Goal: Task Accomplishment & Management: Complete application form

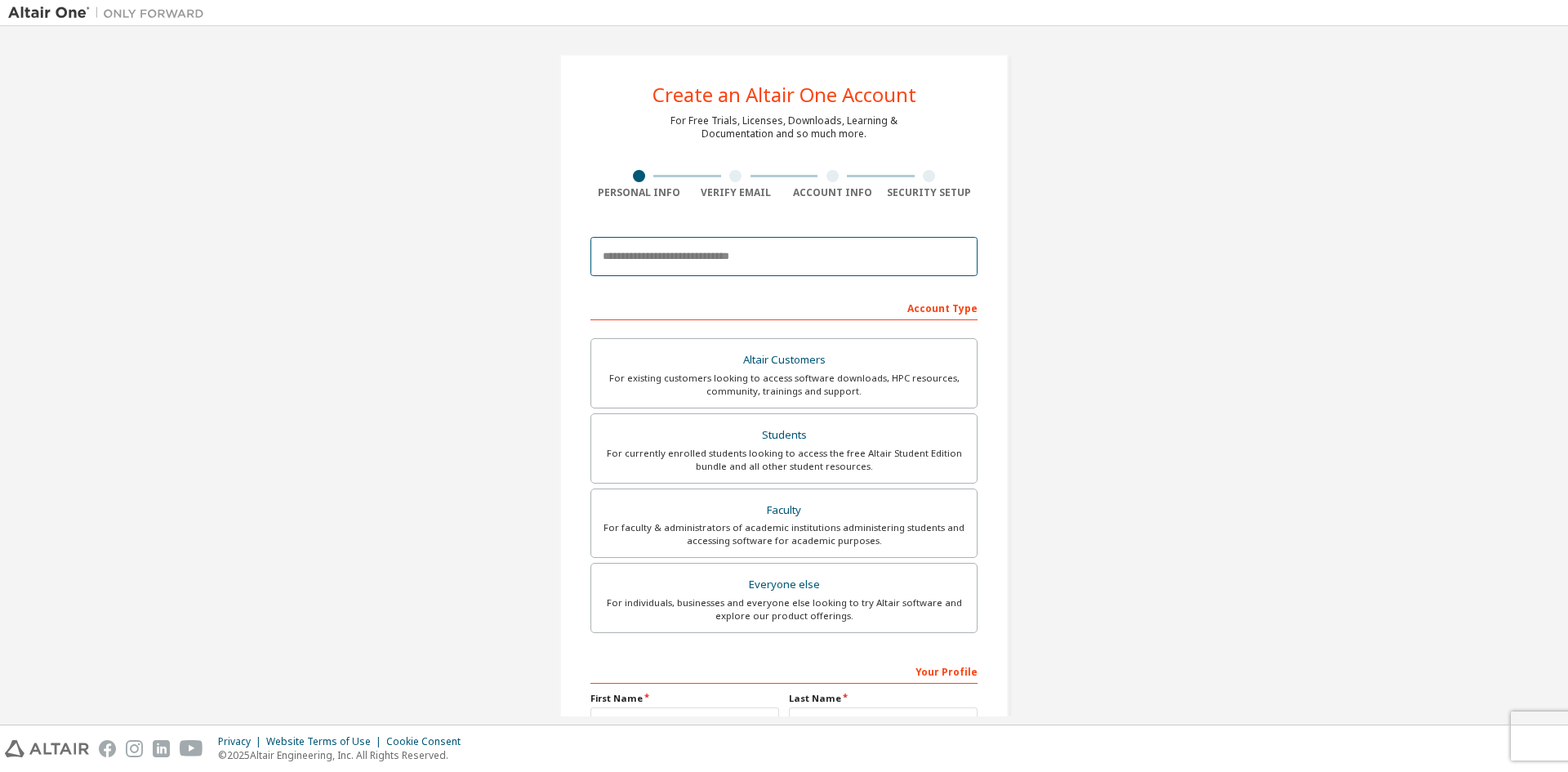
click at [686, 260] on input "email" at bounding box center [784, 256] width 387 height 39
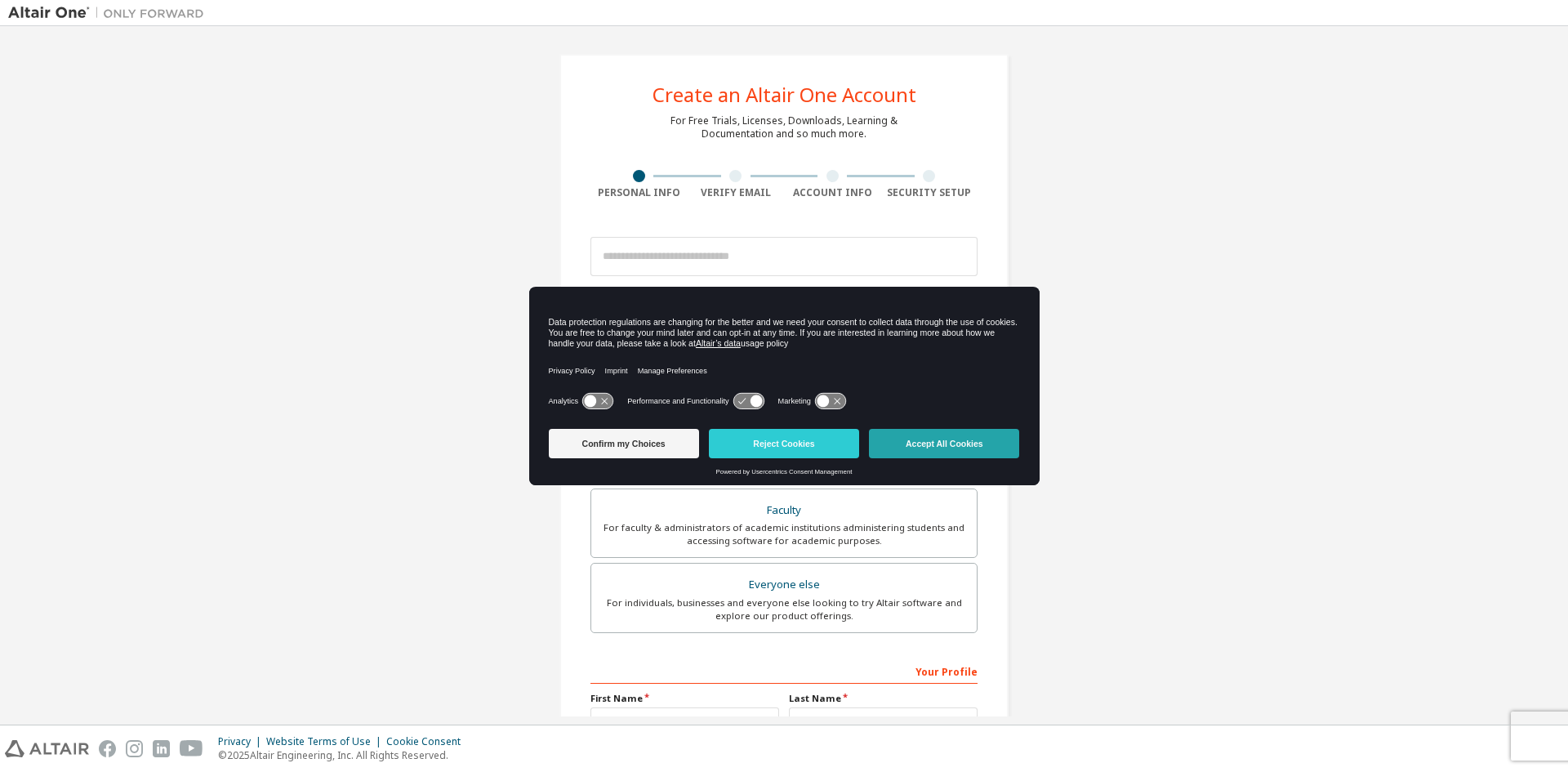
click at [918, 441] on button "Accept All Cookies" at bounding box center [944, 444] width 150 height 30
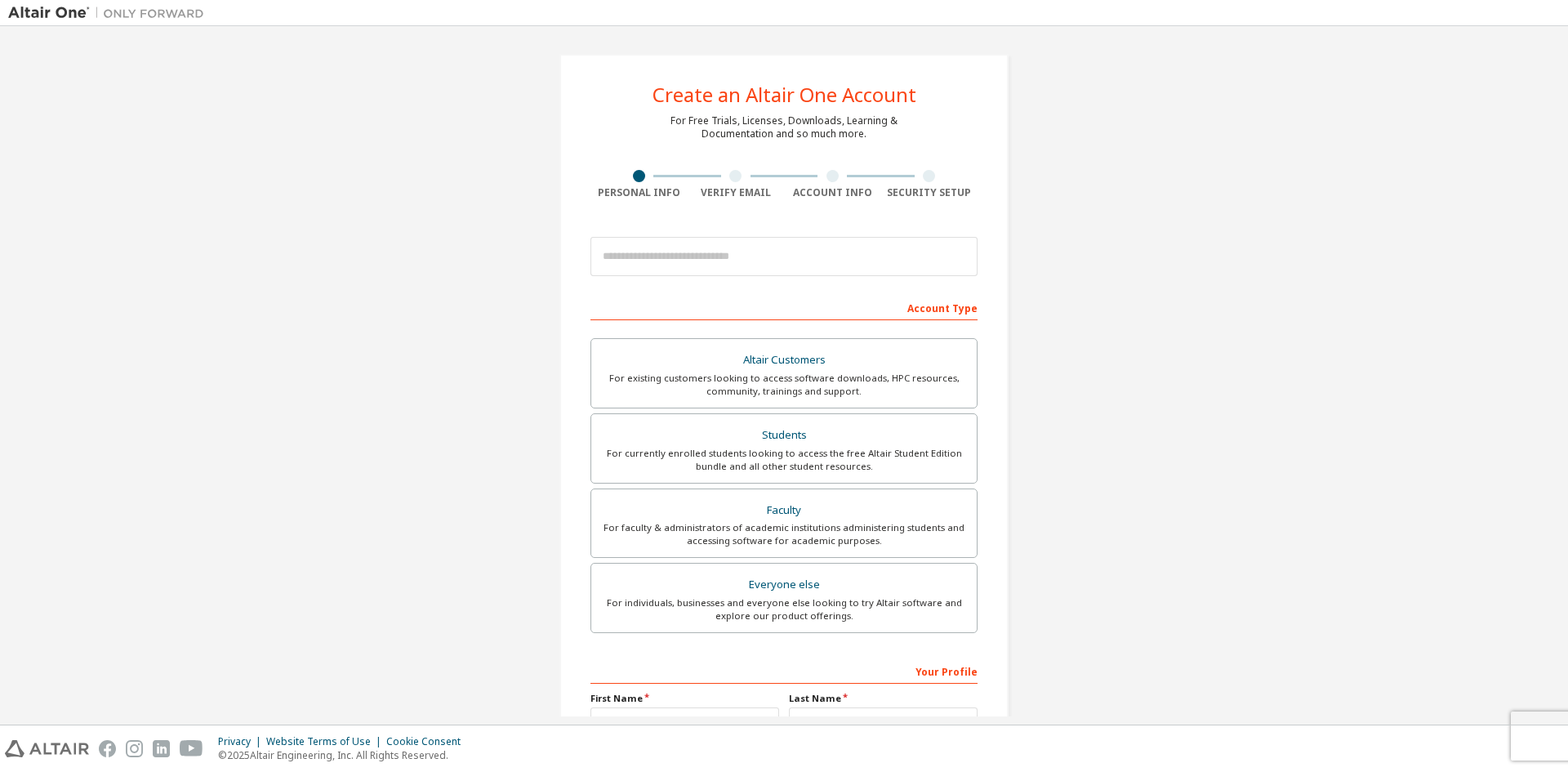
click at [750, 284] on div at bounding box center [784, 256] width 387 height 55
click at [742, 276] on input "email" at bounding box center [784, 256] width 387 height 39
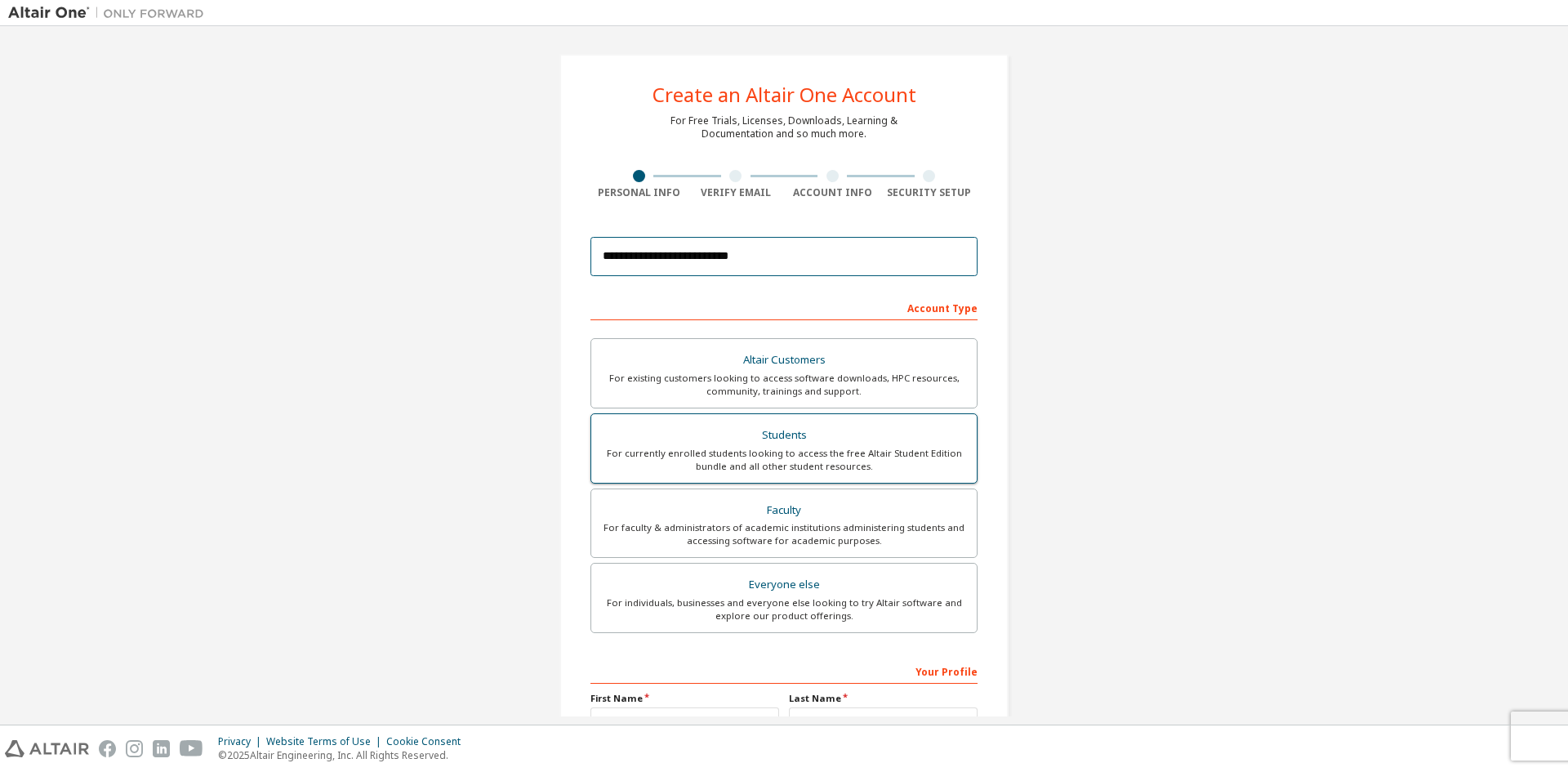
type input "**********"
click at [812, 434] on div "Students" at bounding box center [784, 436] width 366 height 23
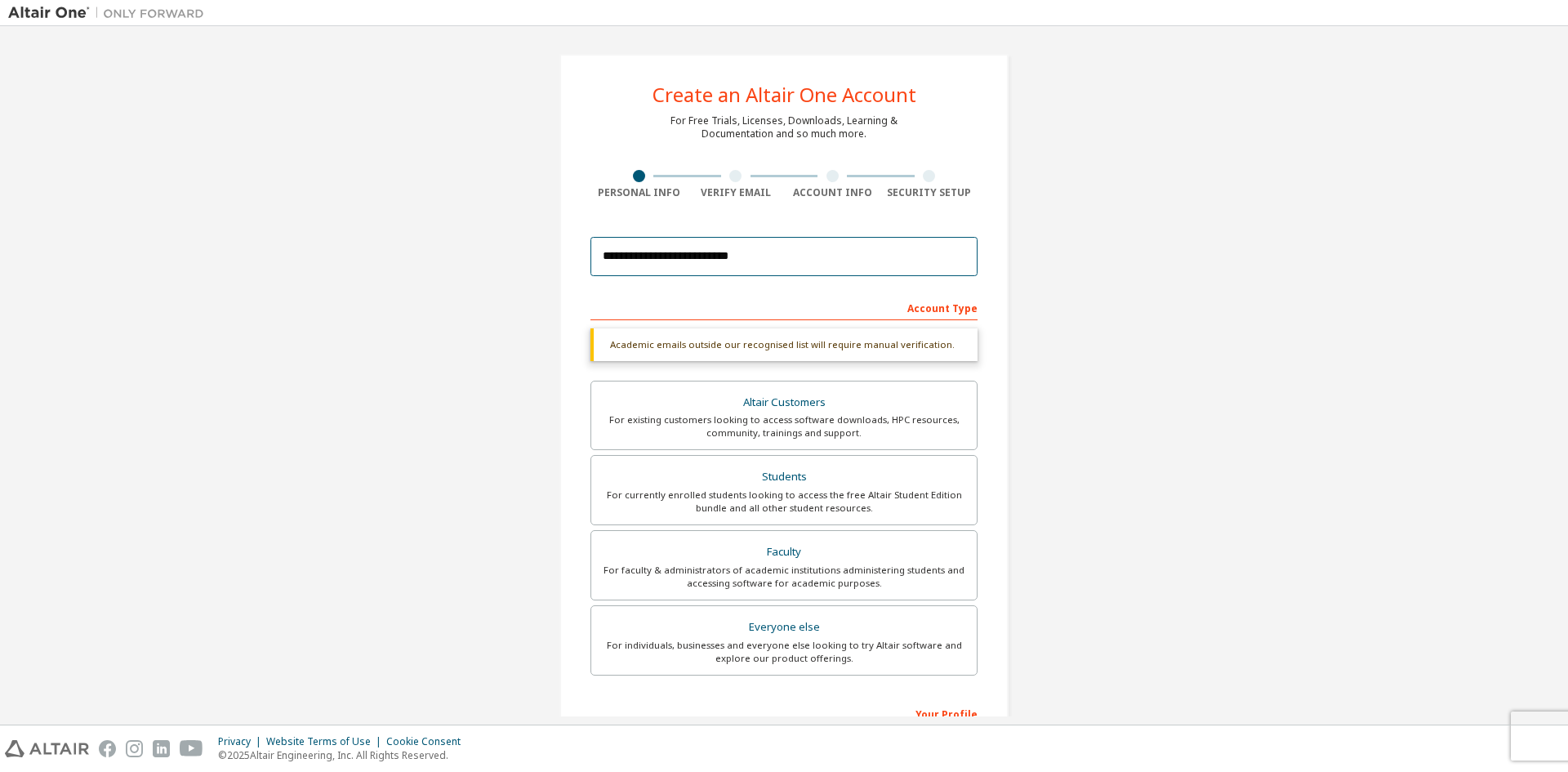
click at [769, 256] on input "**********" at bounding box center [784, 256] width 387 height 39
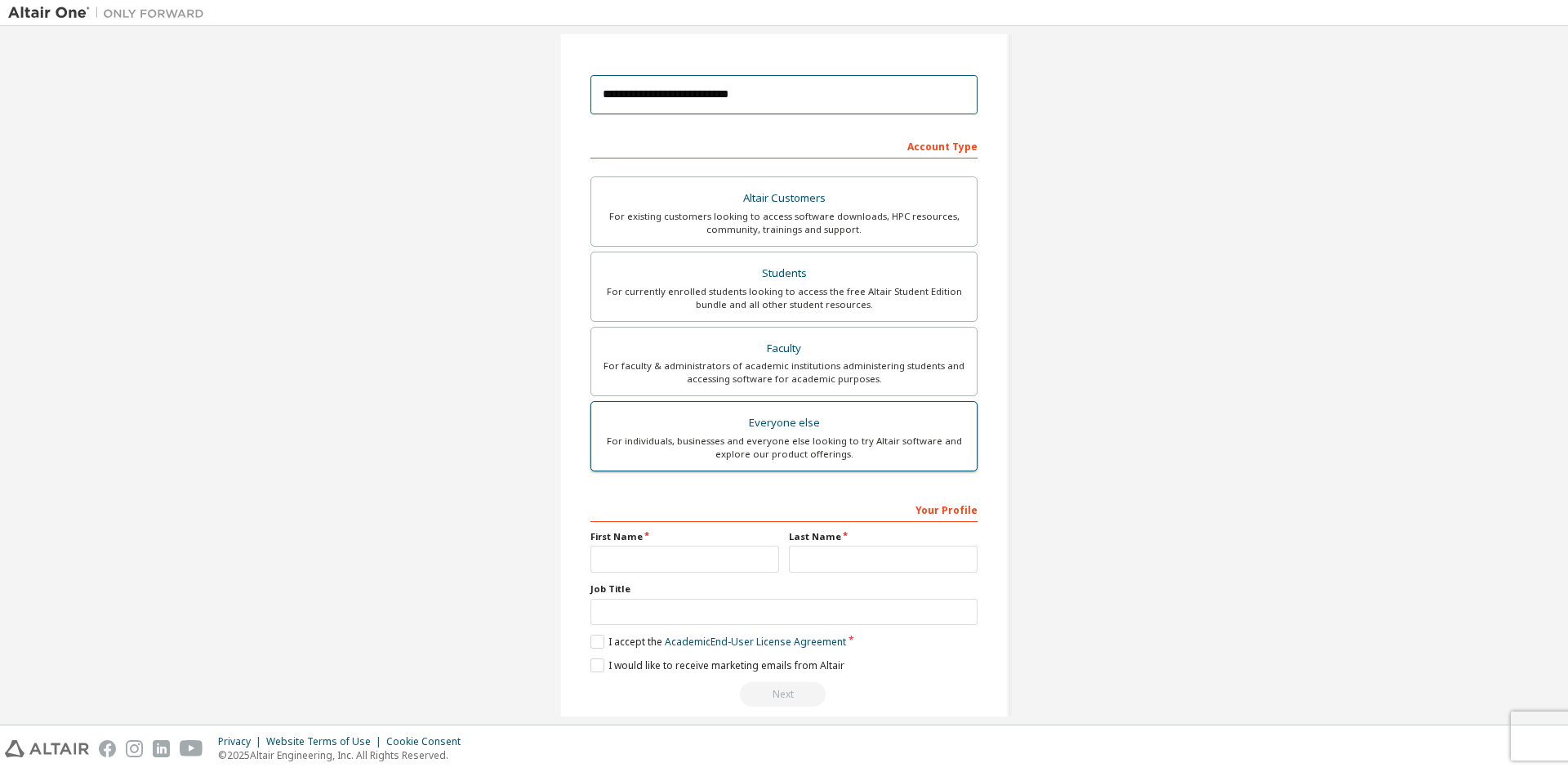
scroll to position [164, 0]
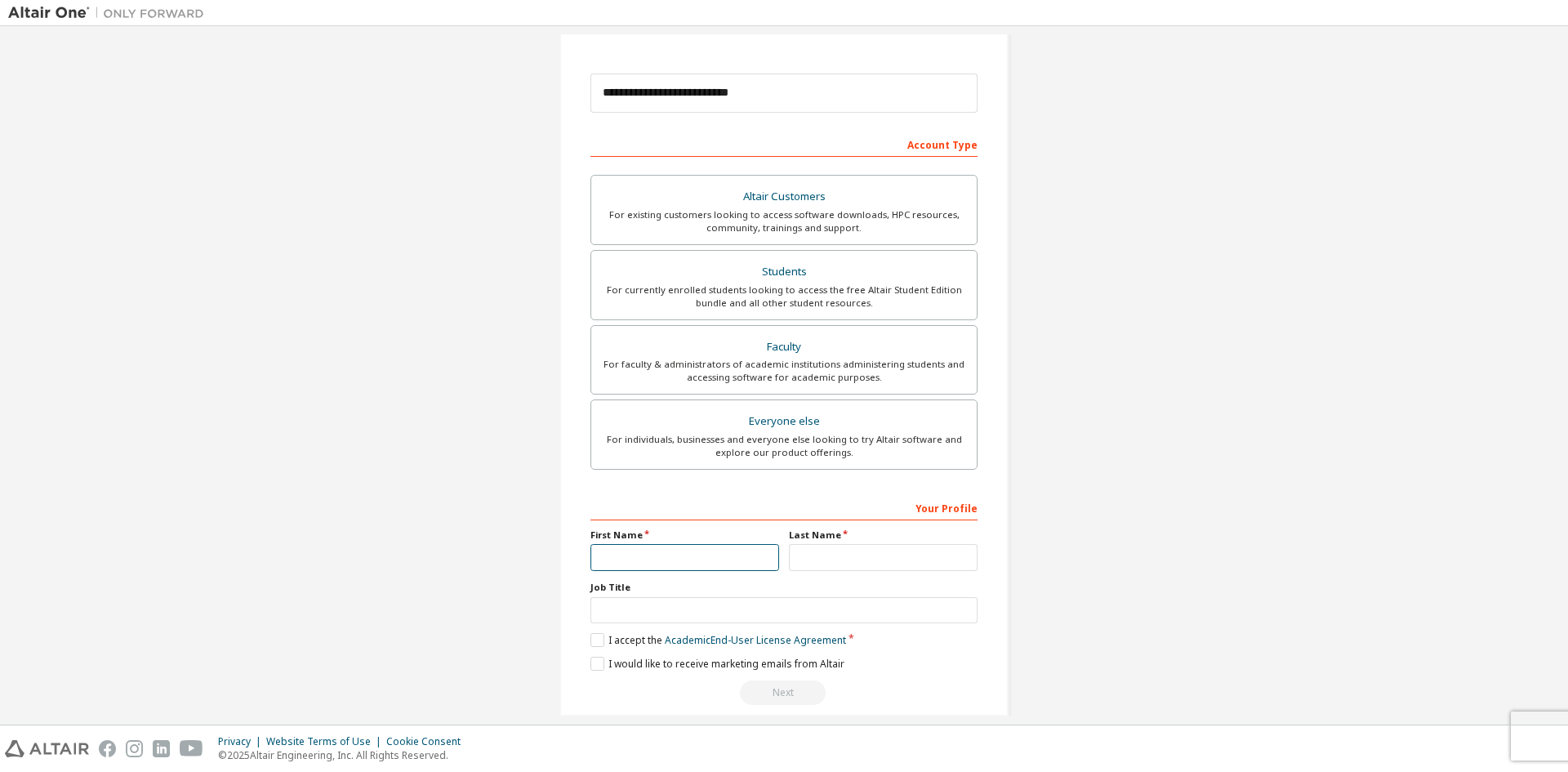
click at [703, 557] on input "text" at bounding box center [684, 557] width 188 height 27
type input "**********"
click at [888, 543] on div "Last Name" at bounding box center [884, 549] width 198 height 42
click at [884, 554] on input "text" at bounding box center [884, 557] width 188 height 27
type input "*"
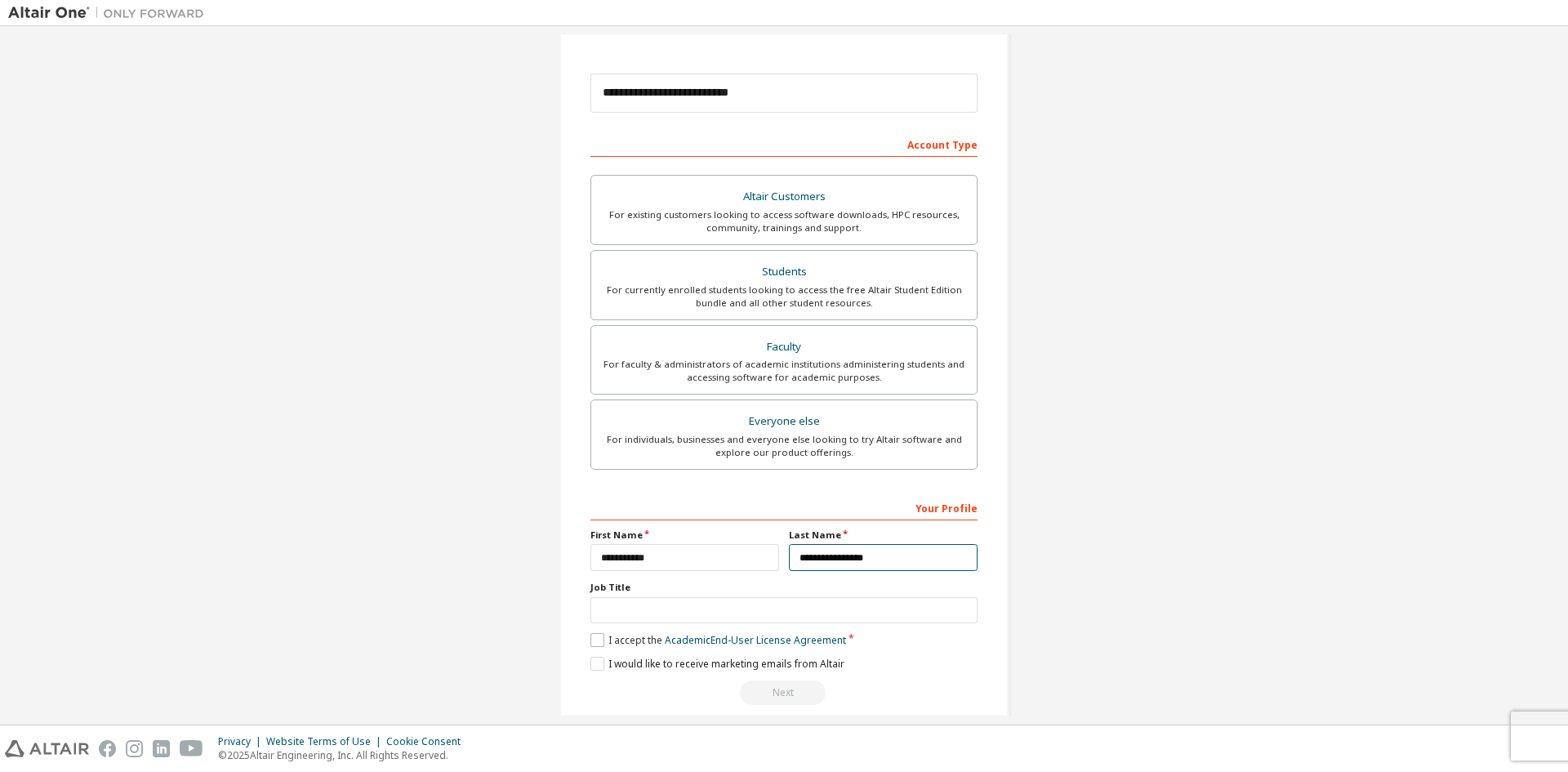
type input "**********"
click at [597, 638] on label "I accept the Academic End-User License Agreement" at bounding box center [717, 640] width 255 height 14
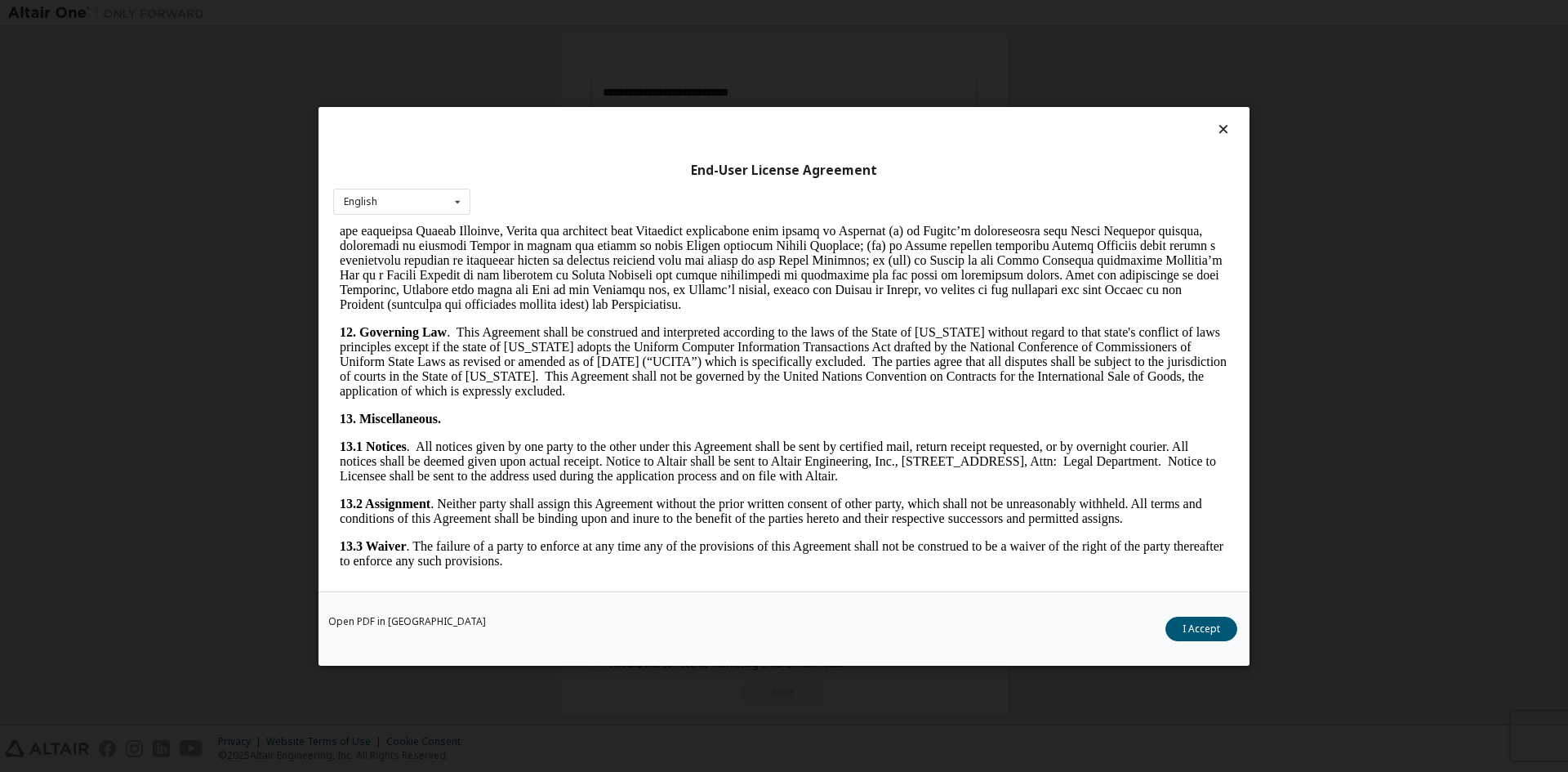
scroll to position [2451, 0]
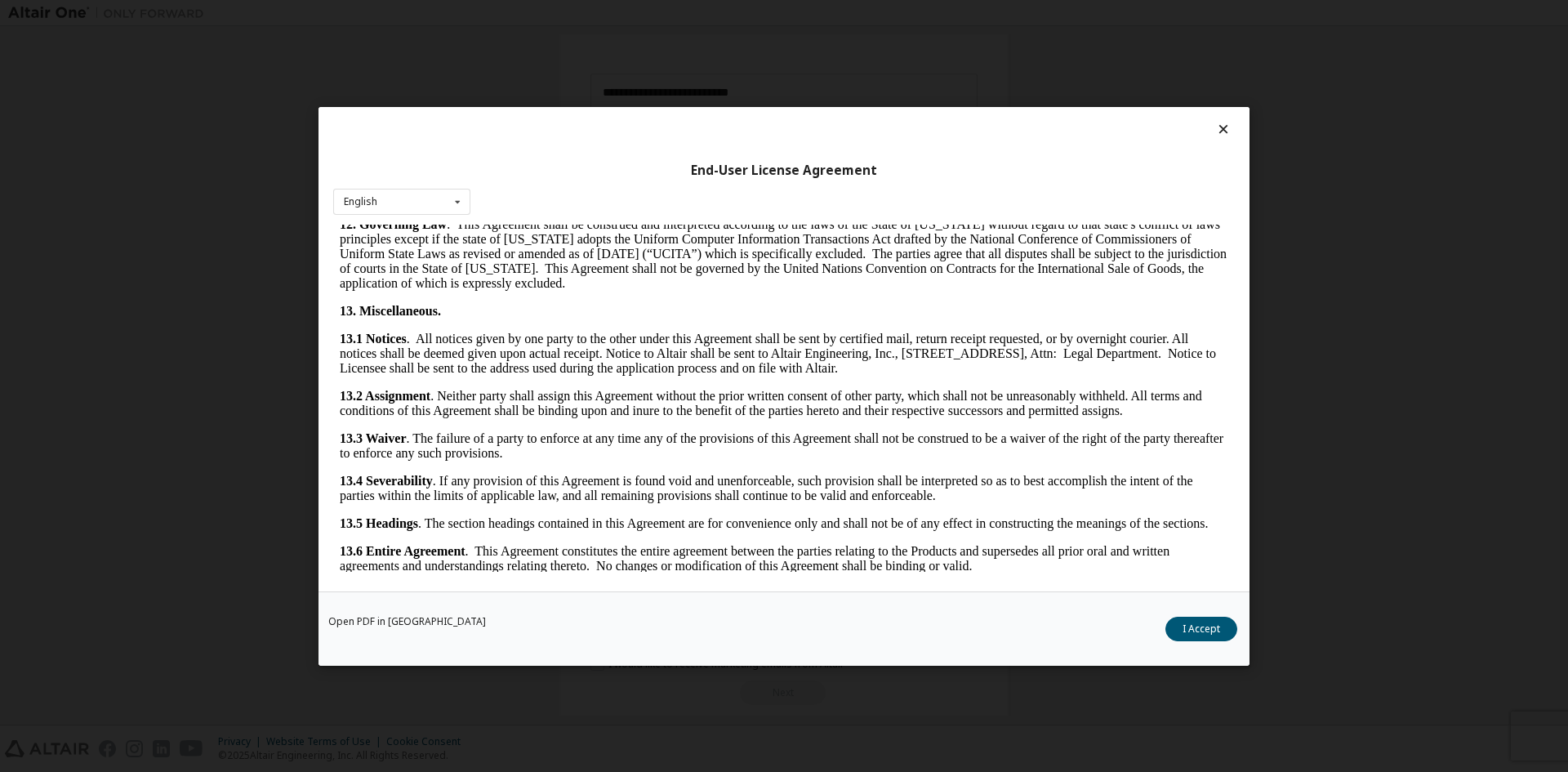
click at [1201, 611] on div "Open PDF in New Tab I Accept" at bounding box center [784, 627] width 931 height 74
click at [1202, 617] on button "I Accept" at bounding box center [1201, 628] width 72 height 25
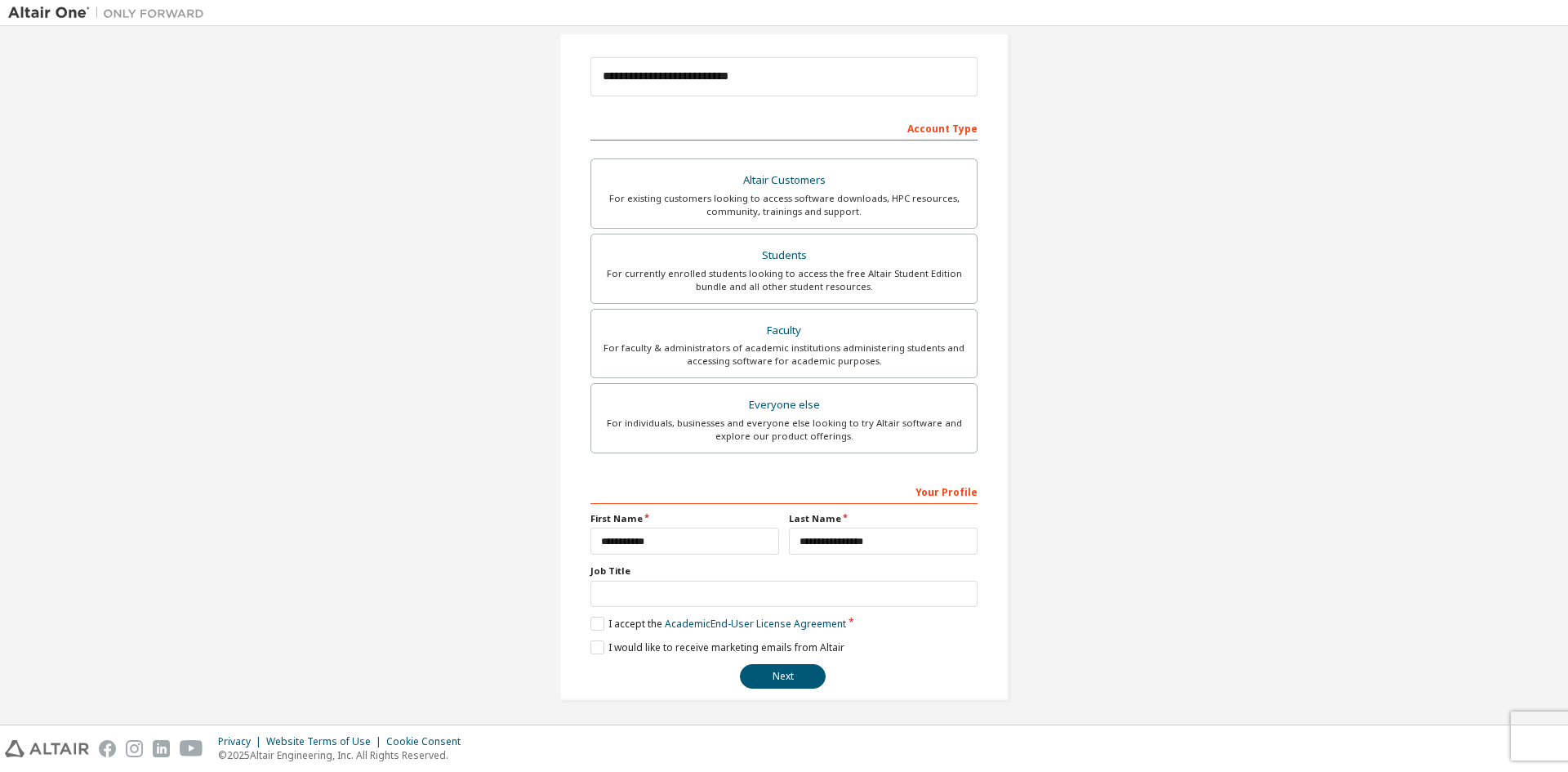
scroll to position [183, 0]
click at [760, 669] on button "Next" at bounding box center [783, 673] width 86 height 25
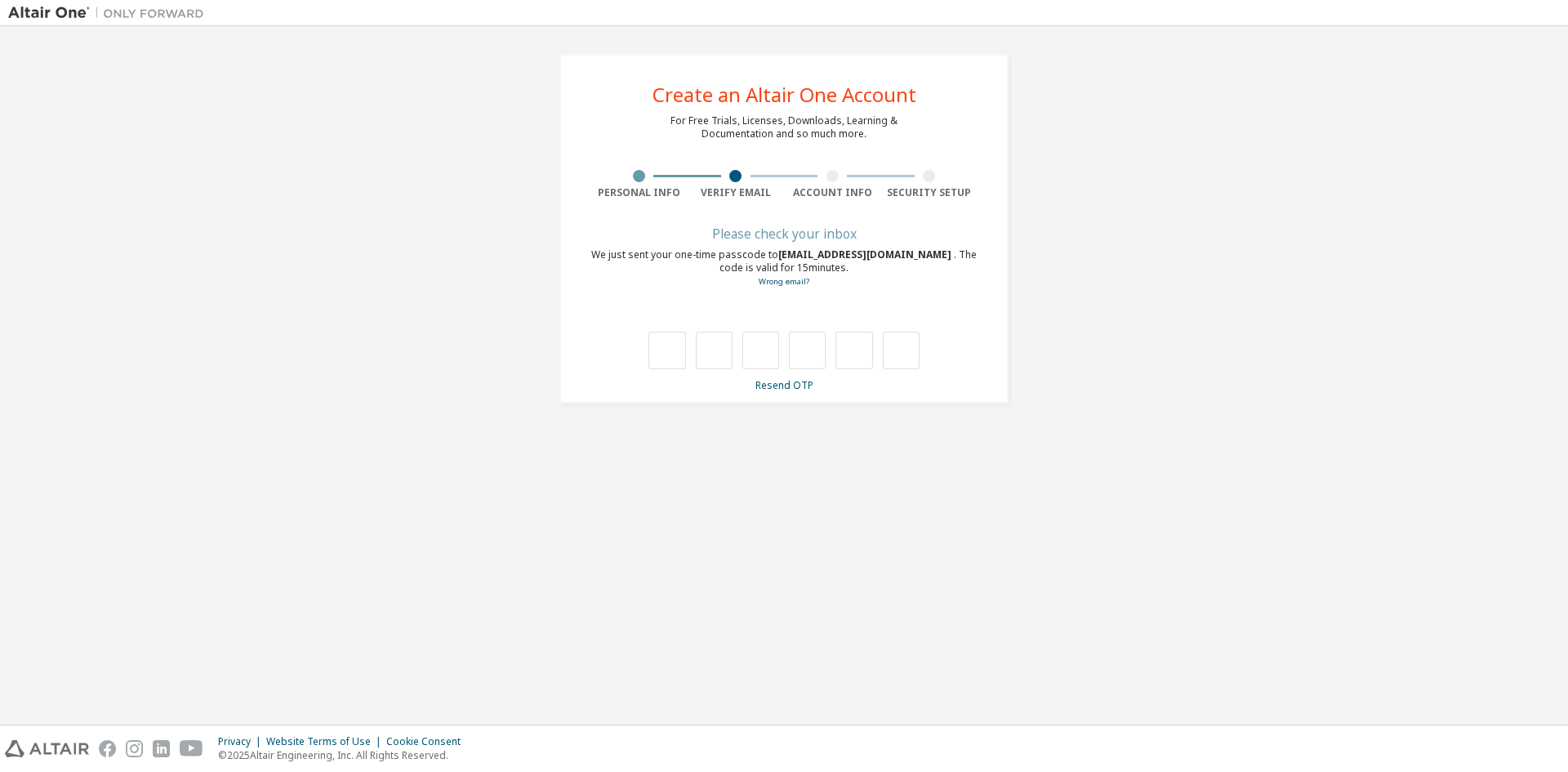
scroll to position [0, 0]
type input "*"
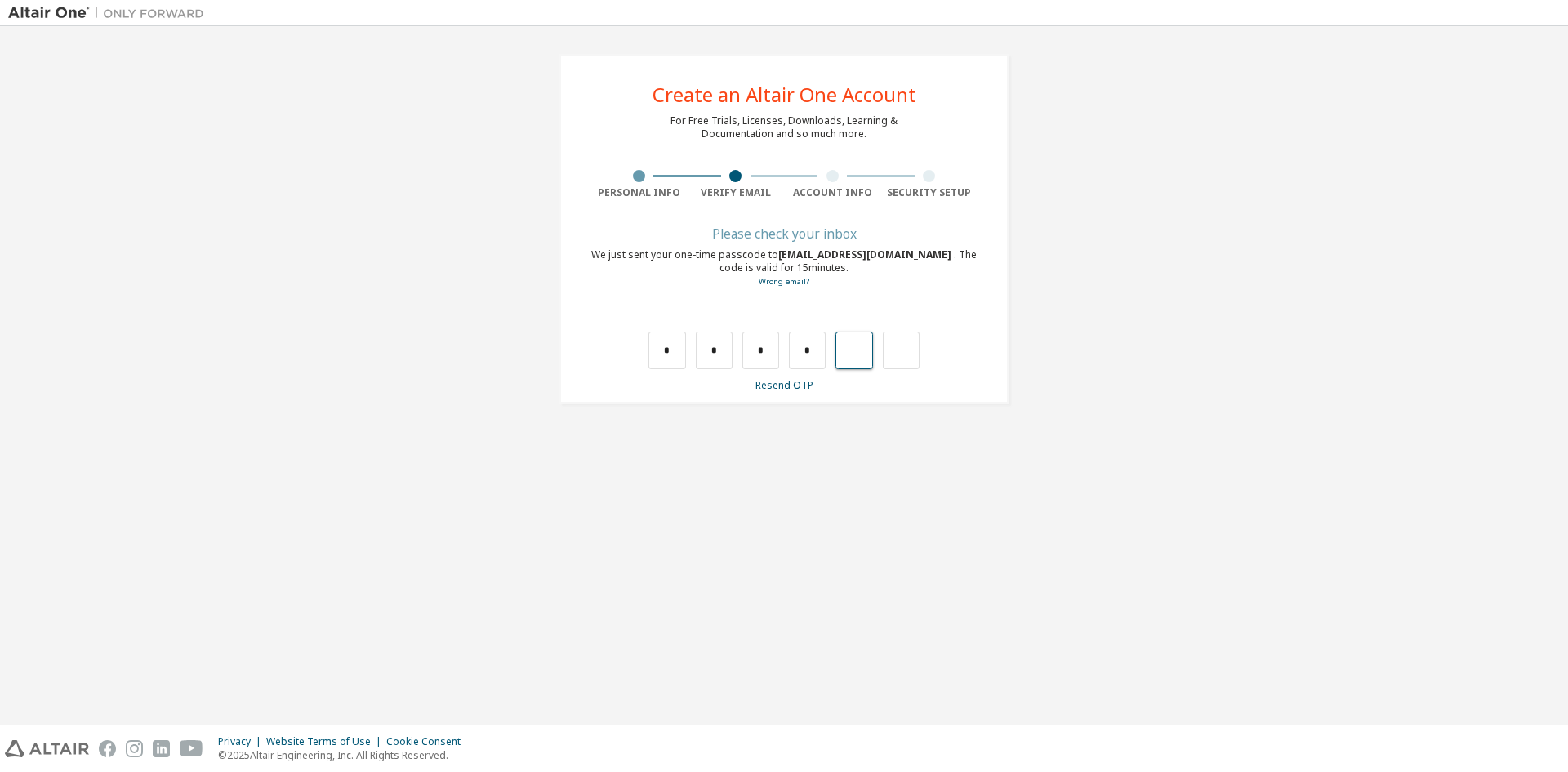
type input "*"
